Goal: Find specific page/section: Find specific page/section

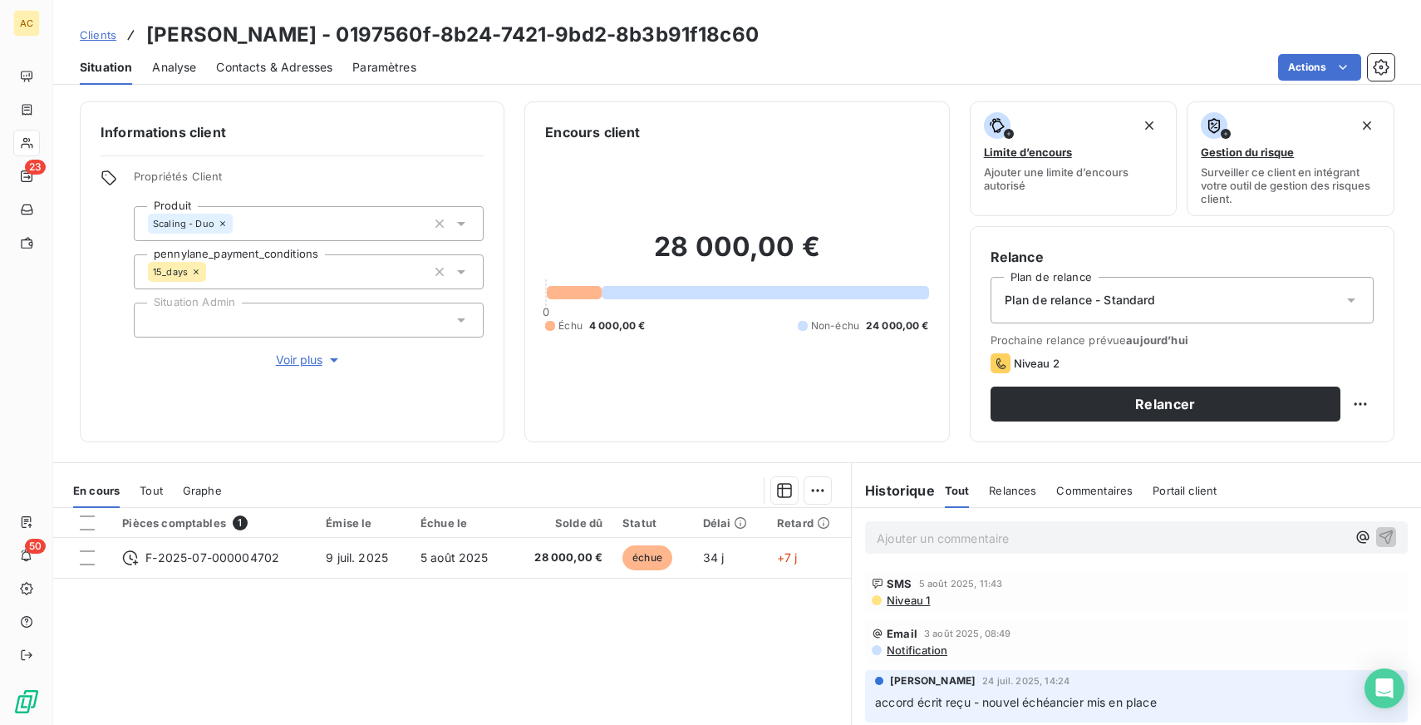
click at [106, 34] on span "Clients" at bounding box center [98, 34] width 37 height 13
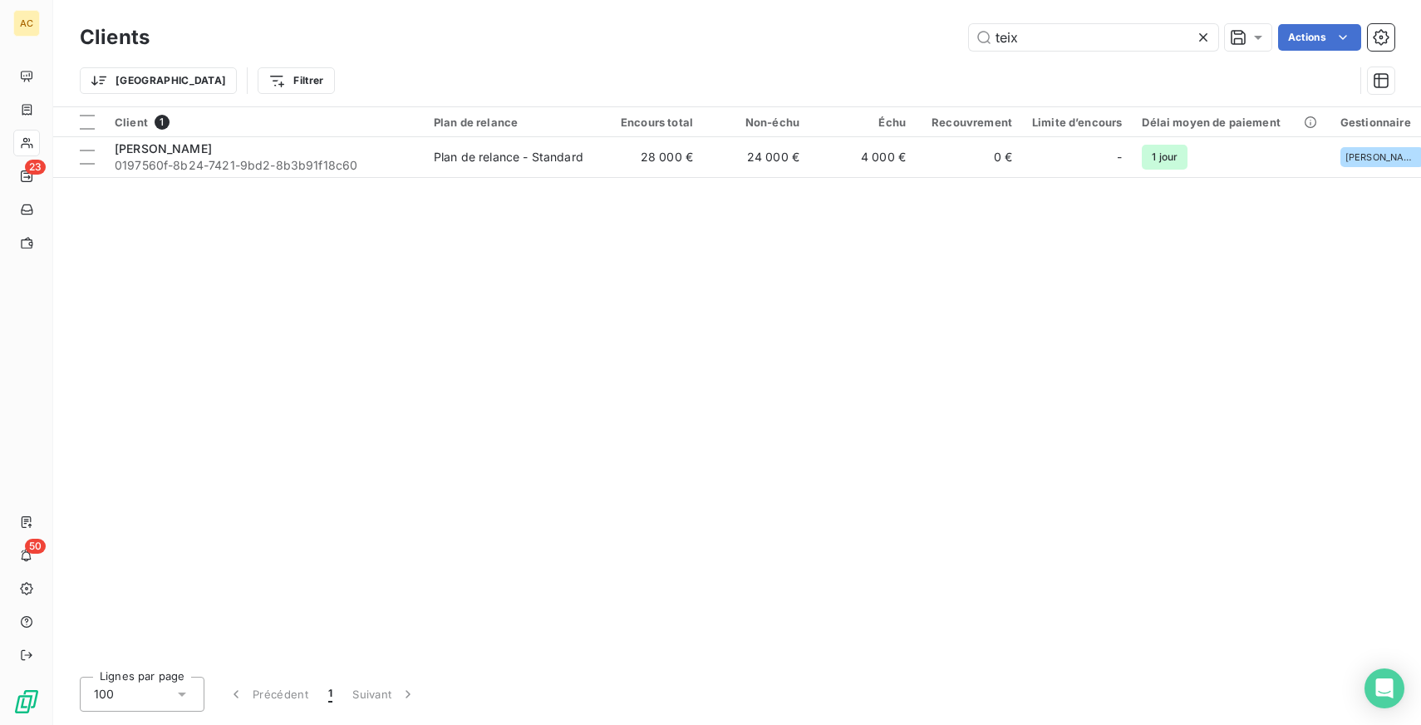
drag, startPoint x: 1033, startPoint y: 38, endPoint x: 953, endPoint y: 38, distance: 79.8
click at [953, 38] on div "teix Actions" at bounding box center [782, 37] width 1225 height 27
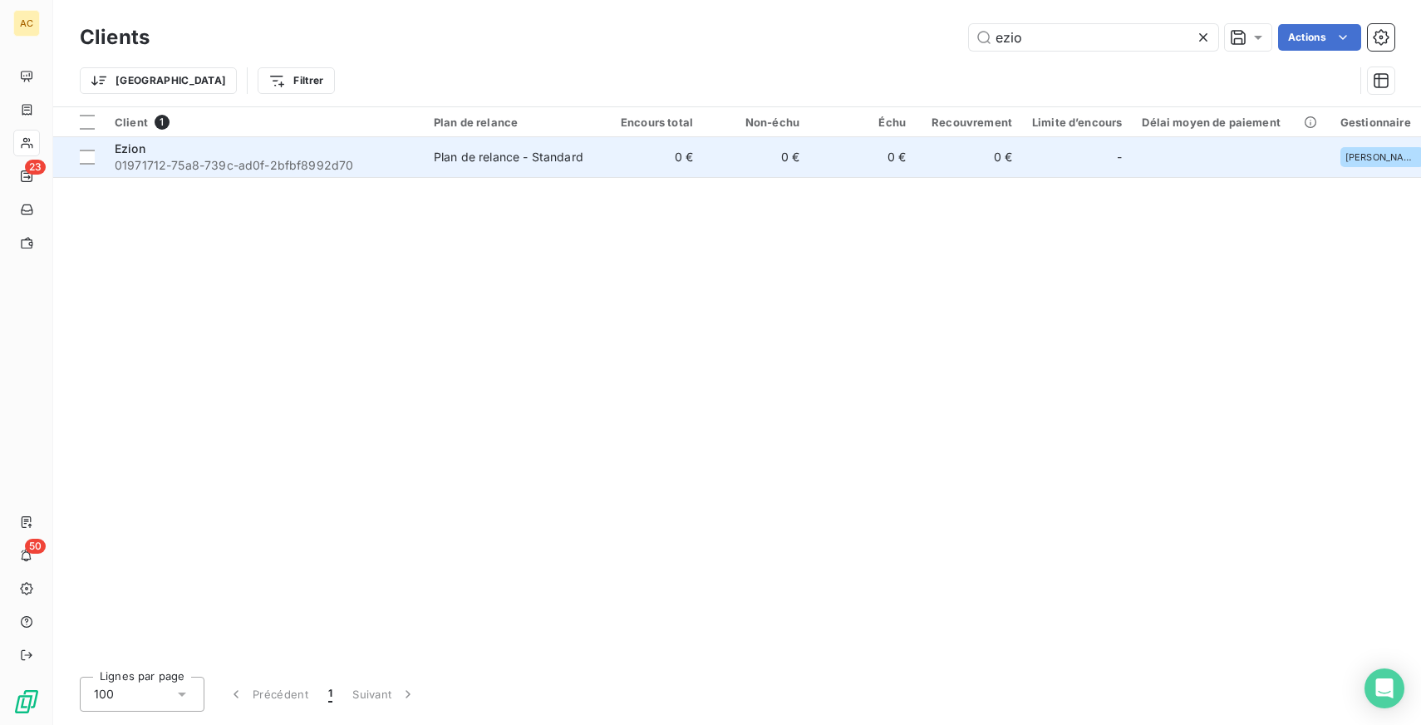
type input "ezio"
click at [485, 151] on div "Plan de relance - Standard" at bounding box center [509, 157] width 150 height 17
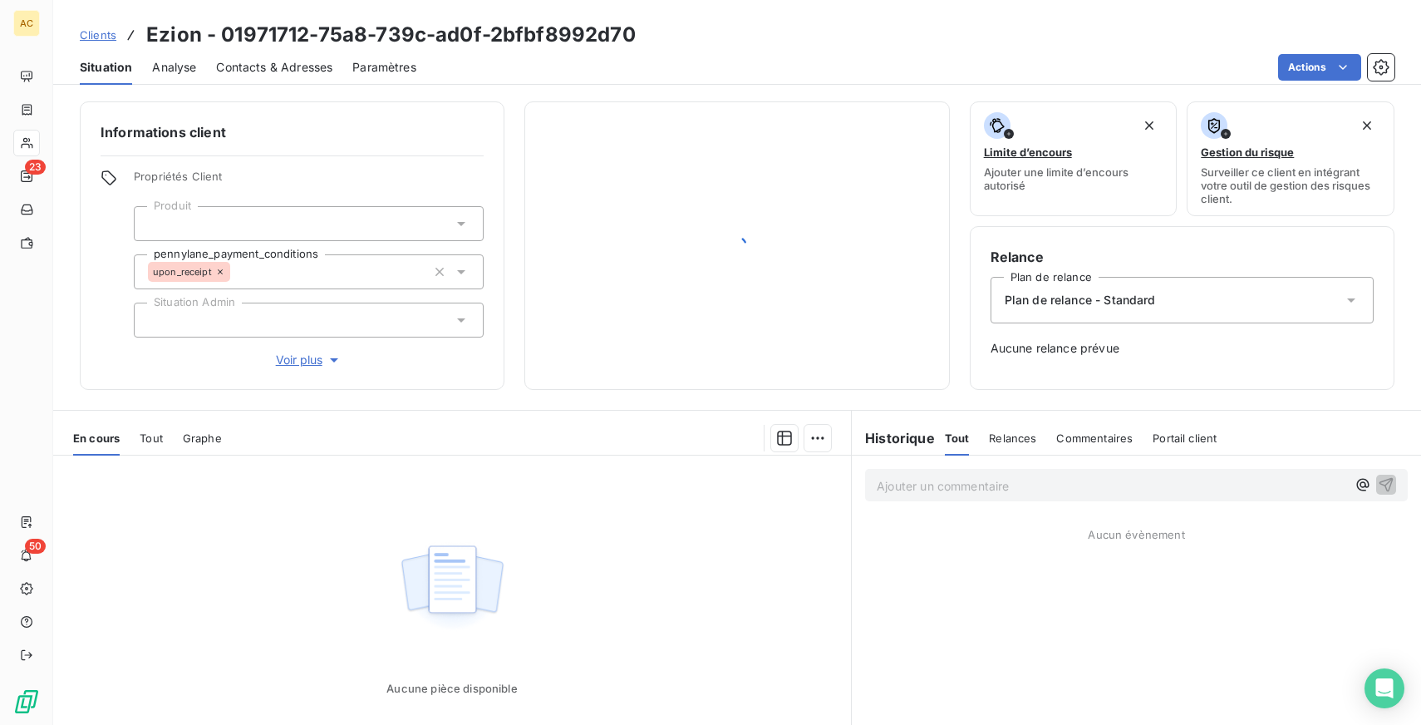
click at [97, 37] on span "Clients" at bounding box center [98, 34] width 37 height 13
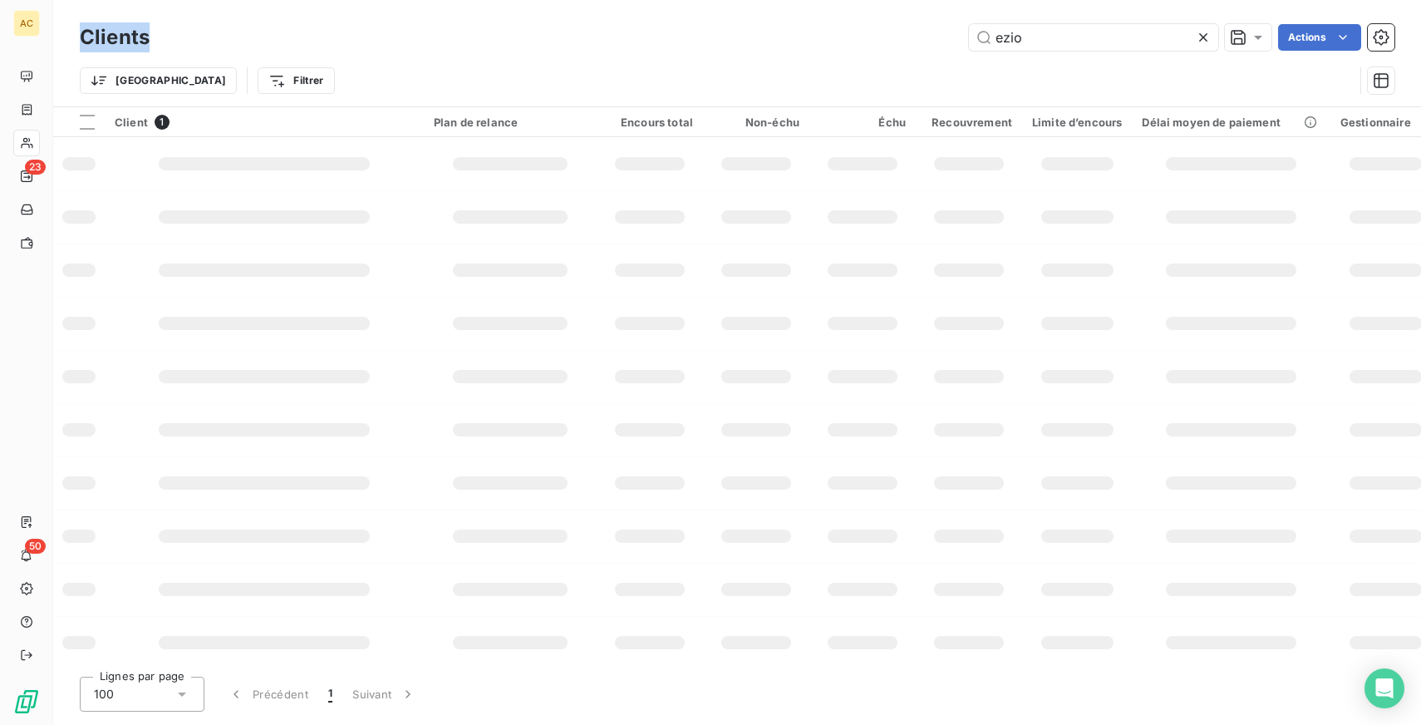
click at [97, 37] on h3 "Clients" at bounding box center [115, 37] width 70 height 30
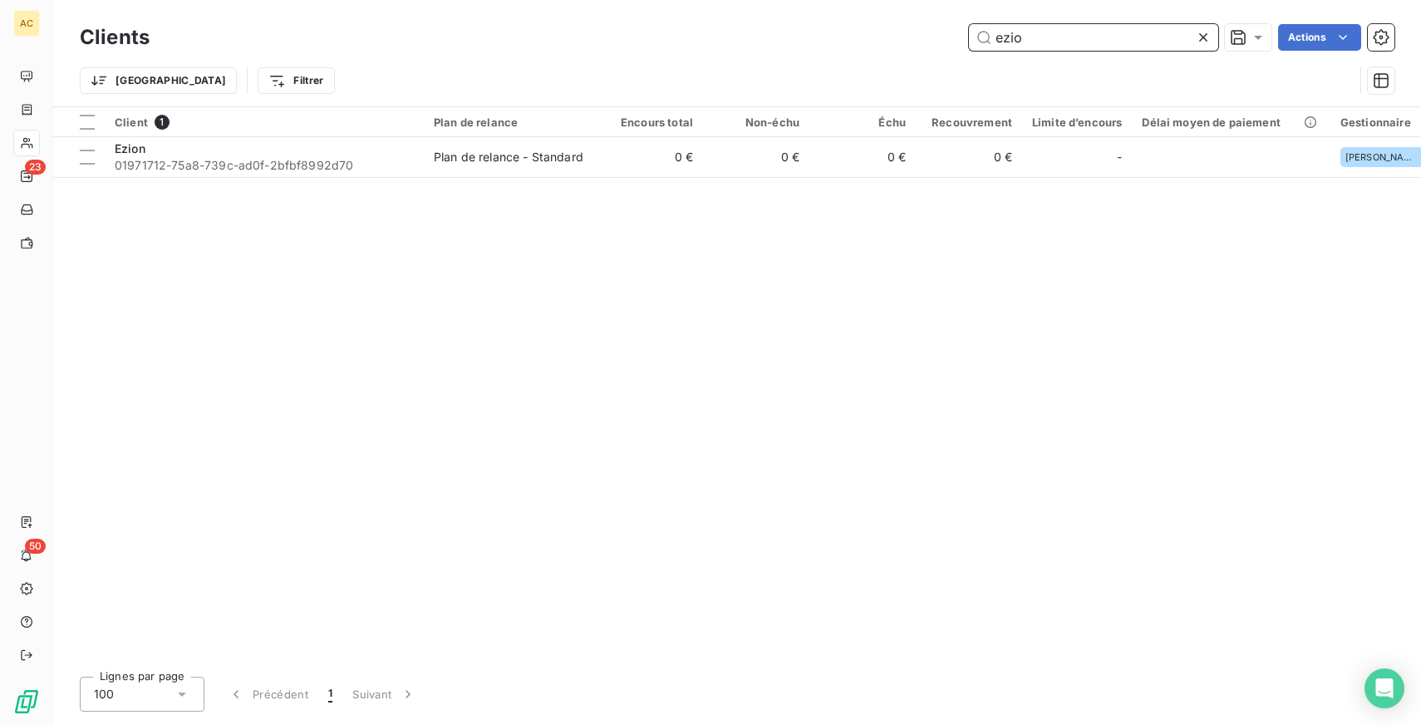
click at [1062, 47] on input "ezio" at bounding box center [1093, 37] width 249 height 27
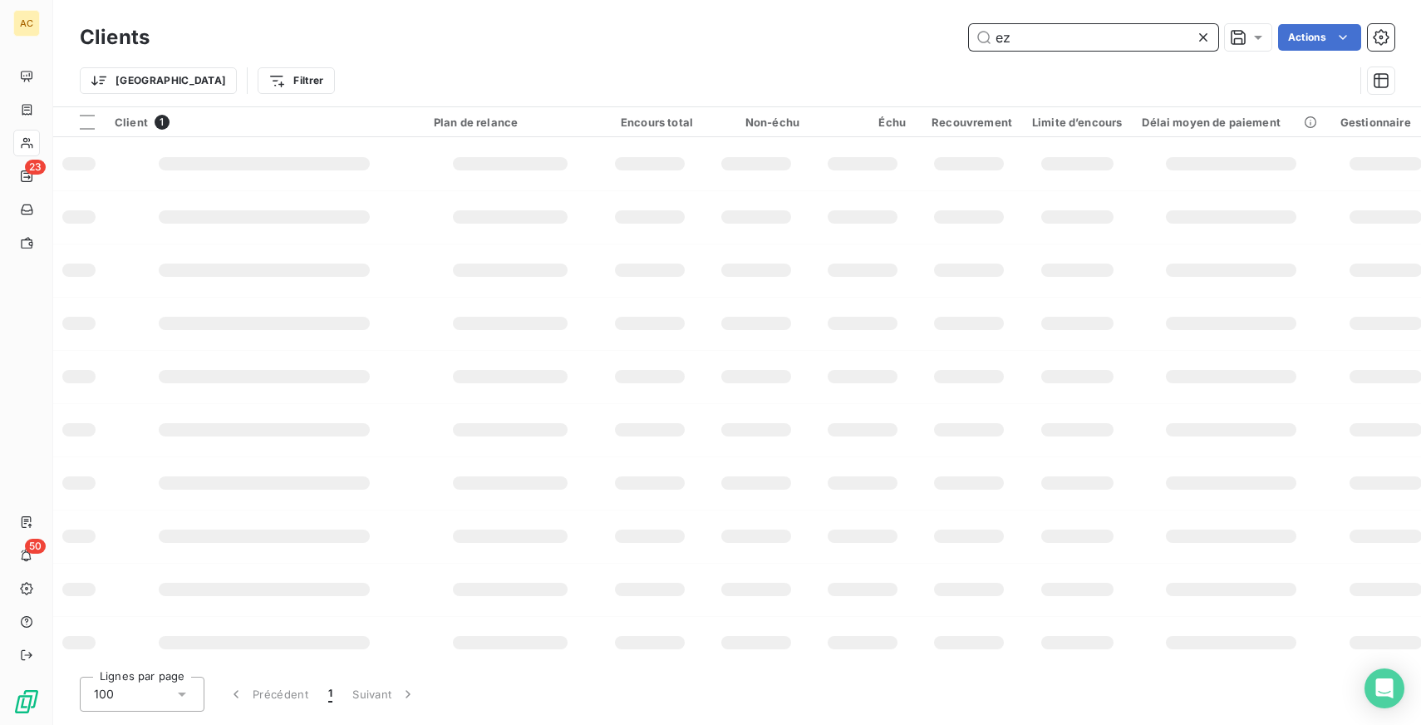
type input "e"
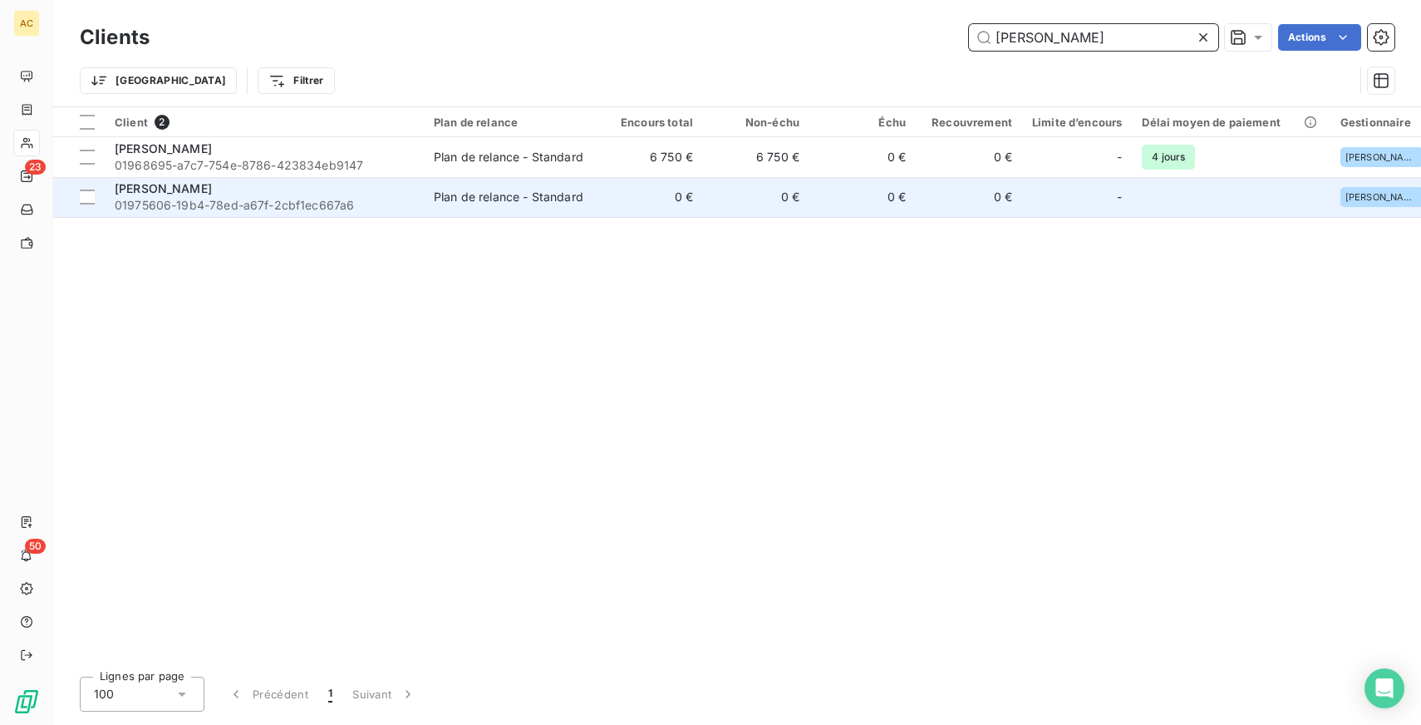
type input "[PERSON_NAME]"
click at [358, 199] on span "01975606-19b4-78ed-a67f-2cbf1ec667a6" at bounding box center [264, 205] width 299 height 17
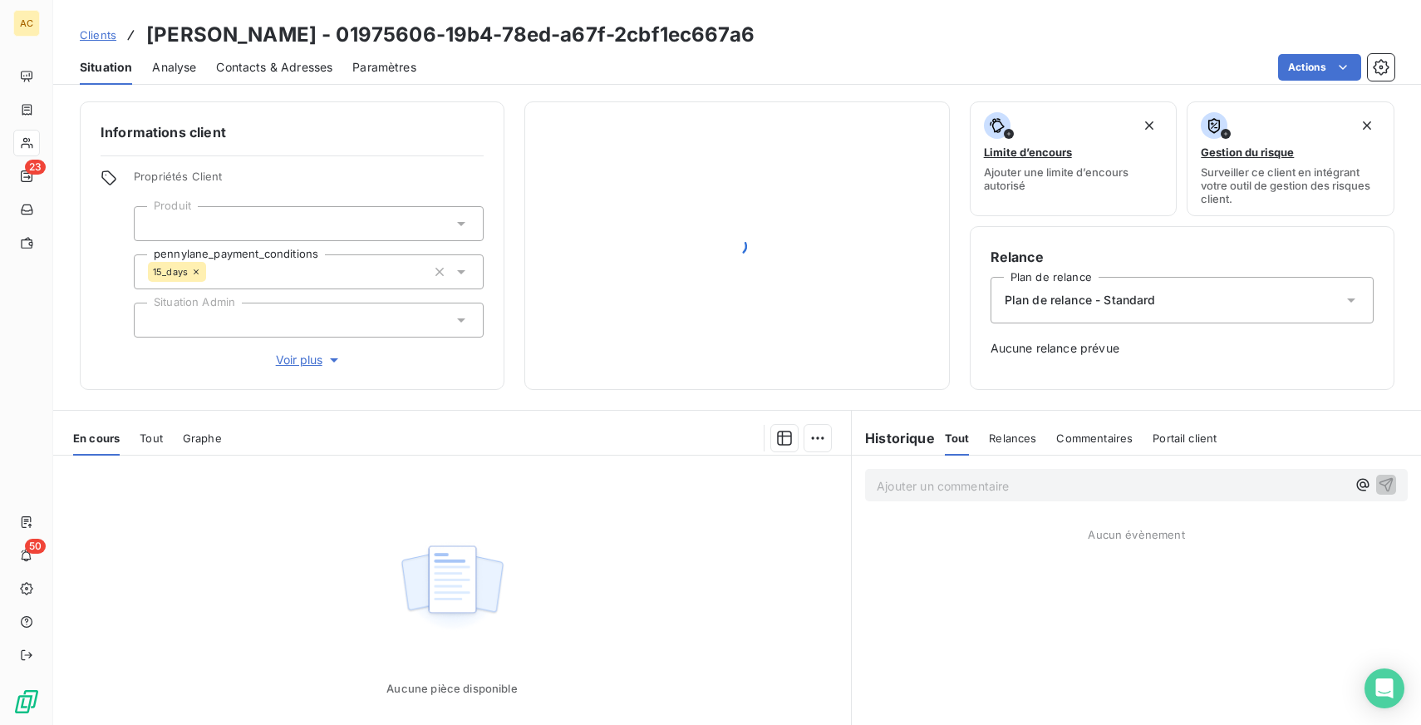
click at [99, 38] on span "Clients" at bounding box center [98, 34] width 37 height 13
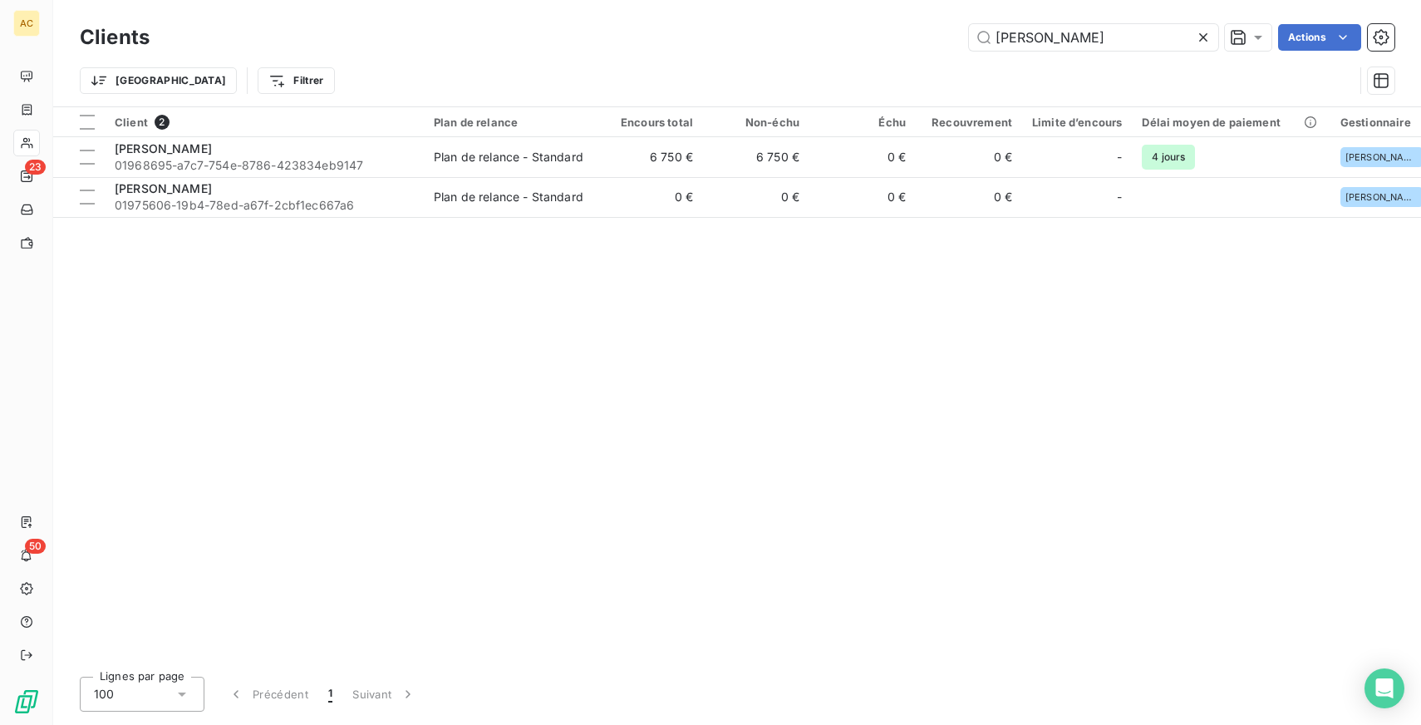
drag, startPoint x: 1058, startPoint y: 45, endPoint x: 863, endPoint y: 36, distance: 195.6
click at [863, 37] on div "[PERSON_NAME] Actions" at bounding box center [782, 37] width 1225 height 27
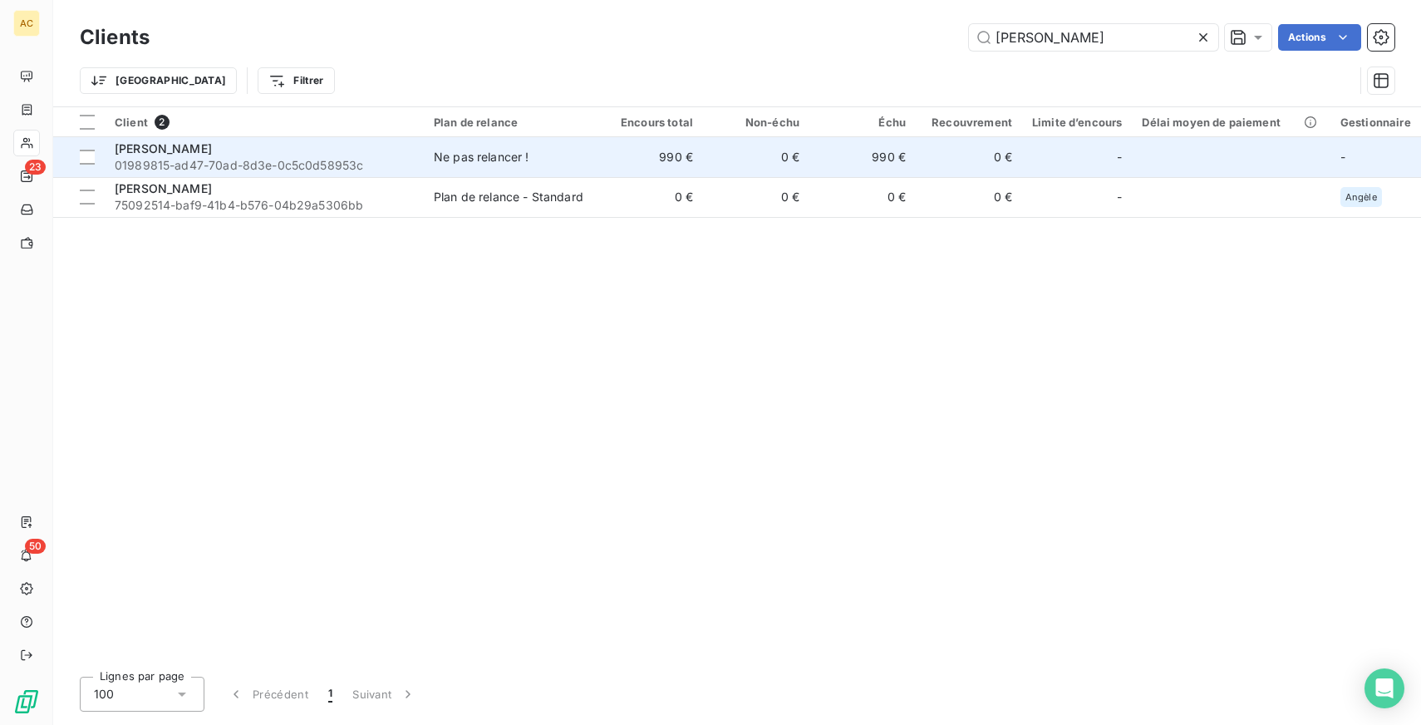
type input "[PERSON_NAME]"
click at [313, 164] on span "01989815-ad47-70ad-8d3e-0c5c0d58953c" at bounding box center [264, 165] width 299 height 17
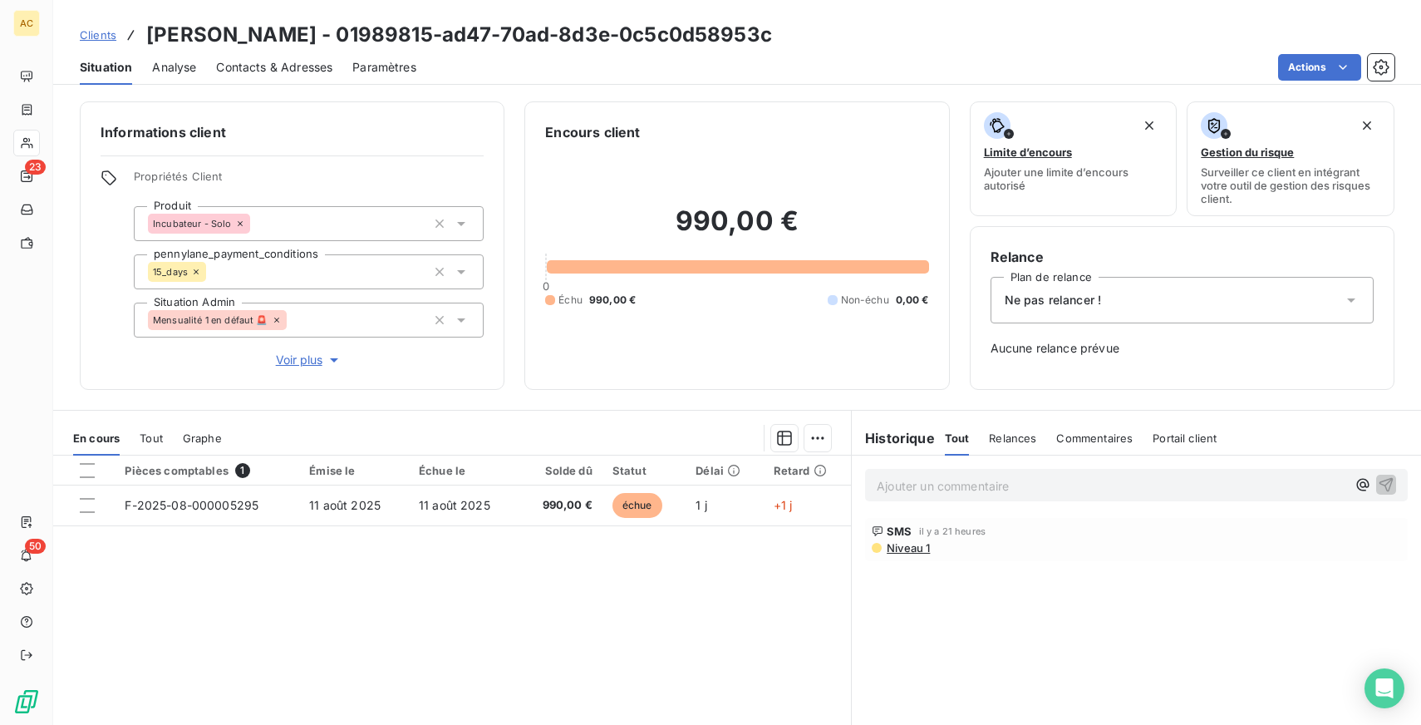
click at [101, 36] on span "Clients" at bounding box center [98, 34] width 37 height 13
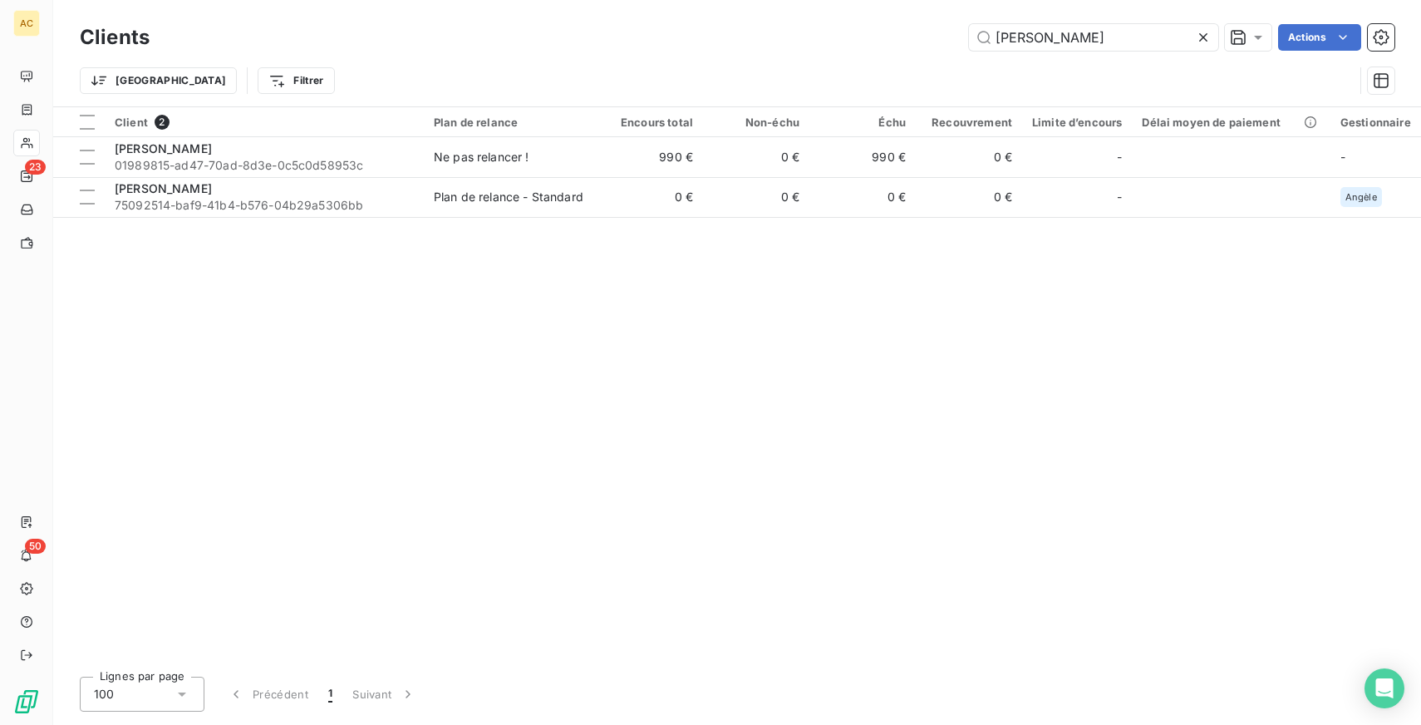
drag, startPoint x: 1072, startPoint y: 41, endPoint x: 862, endPoint y: 37, distance: 209.5
click at [862, 37] on div "[PERSON_NAME]" at bounding box center [782, 37] width 1225 height 27
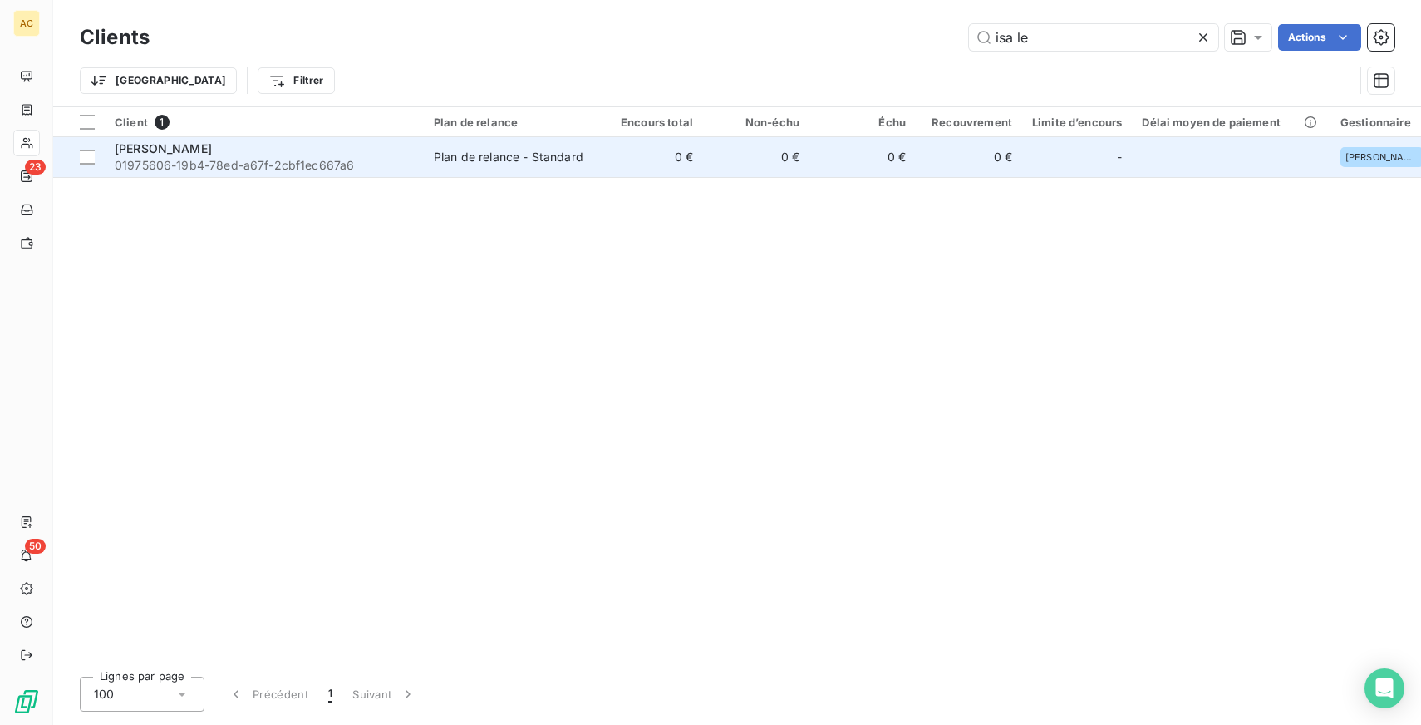
type input "isa le"
click at [381, 157] on span "01975606-19b4-78ed-a67f-2cbf1ec667a6" at bounding box center [264, 165] width 299 height 17
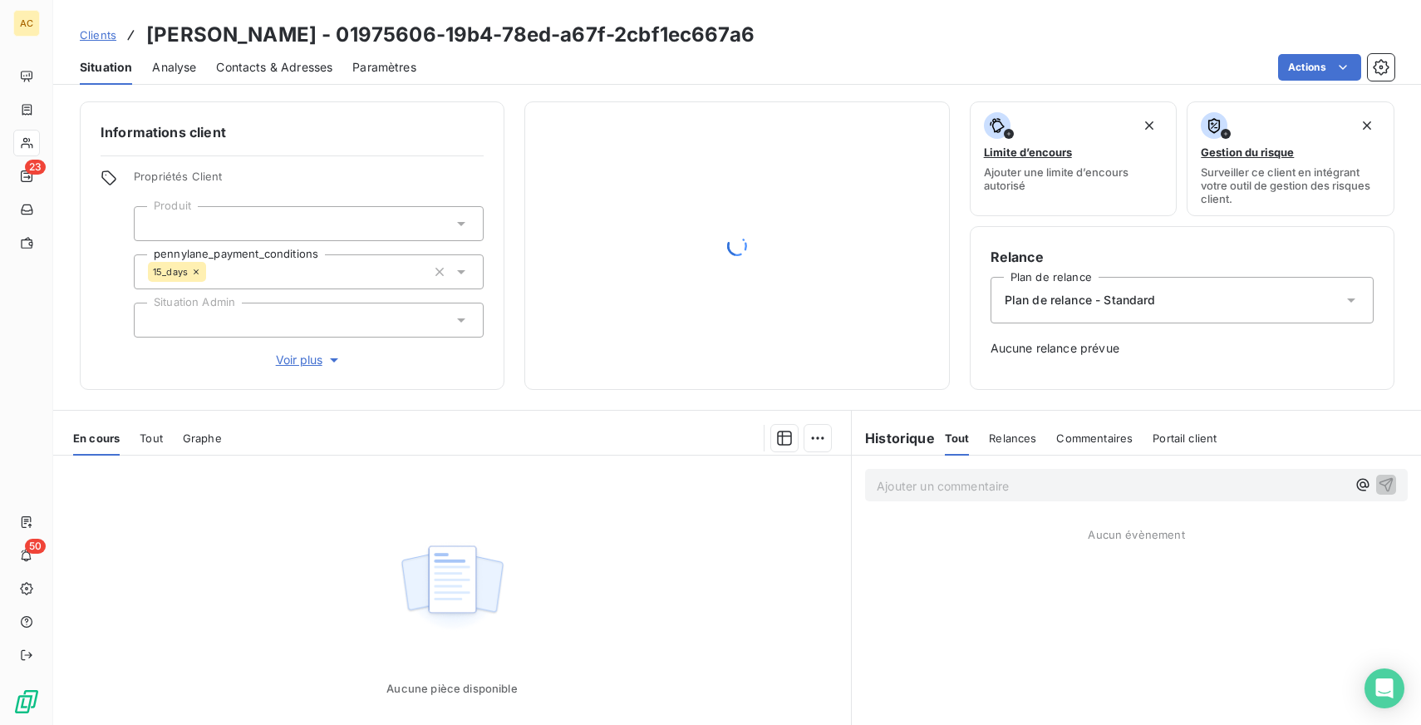
click at [313, 363] on span "Voir plus" at bounding box center [309, 360] width 67 height 17
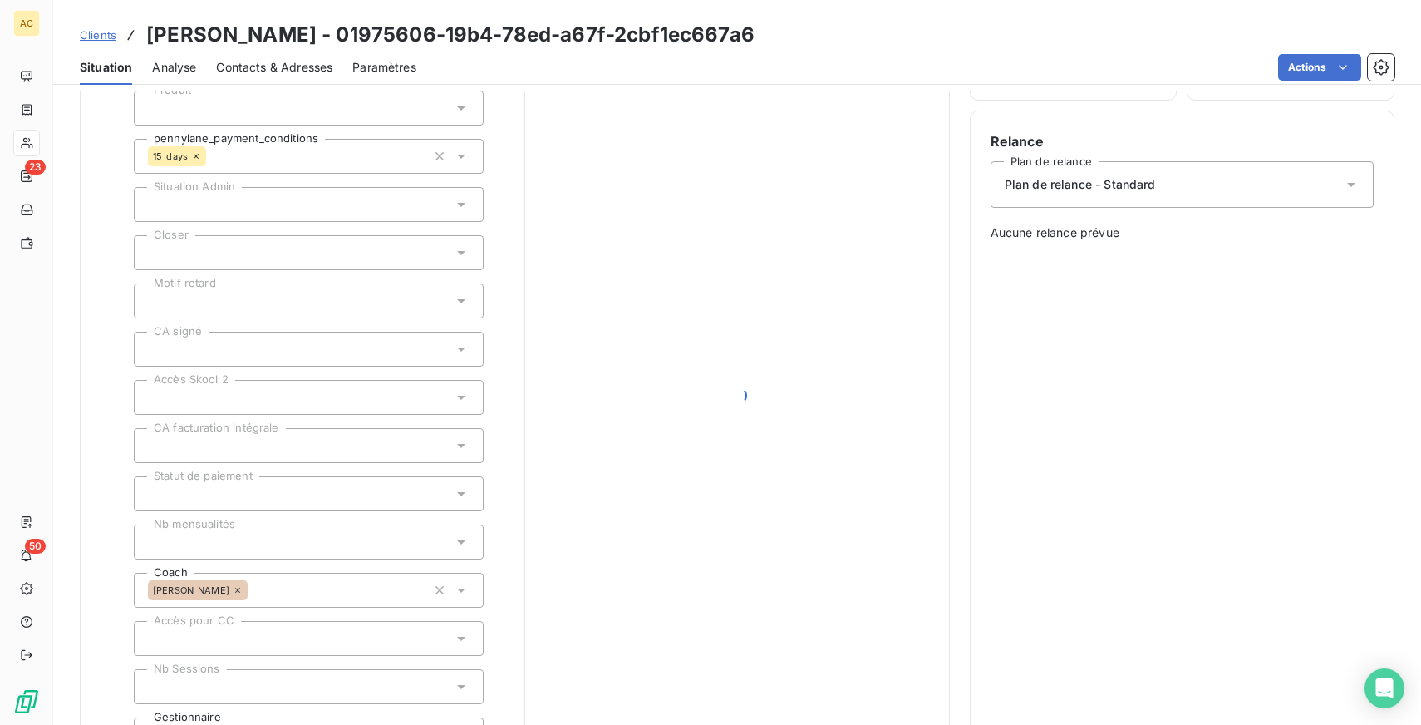
scroll to position [116, 0]
click at [95, 33] on span "Clients" at bounding box center [98, 34] width 37 height 13
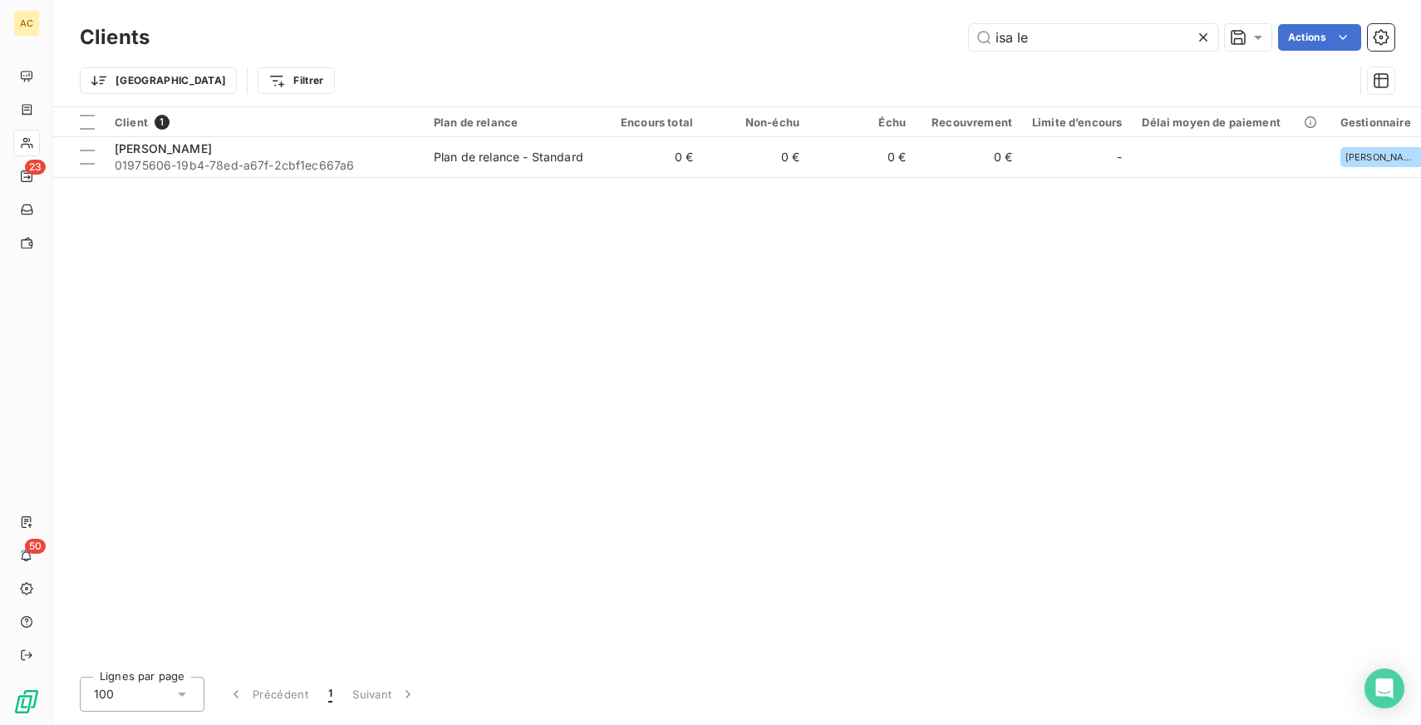
click at [1200, 37] on icon at bounding box center [1203, 37] width 17 height 17
